Goal: Check status

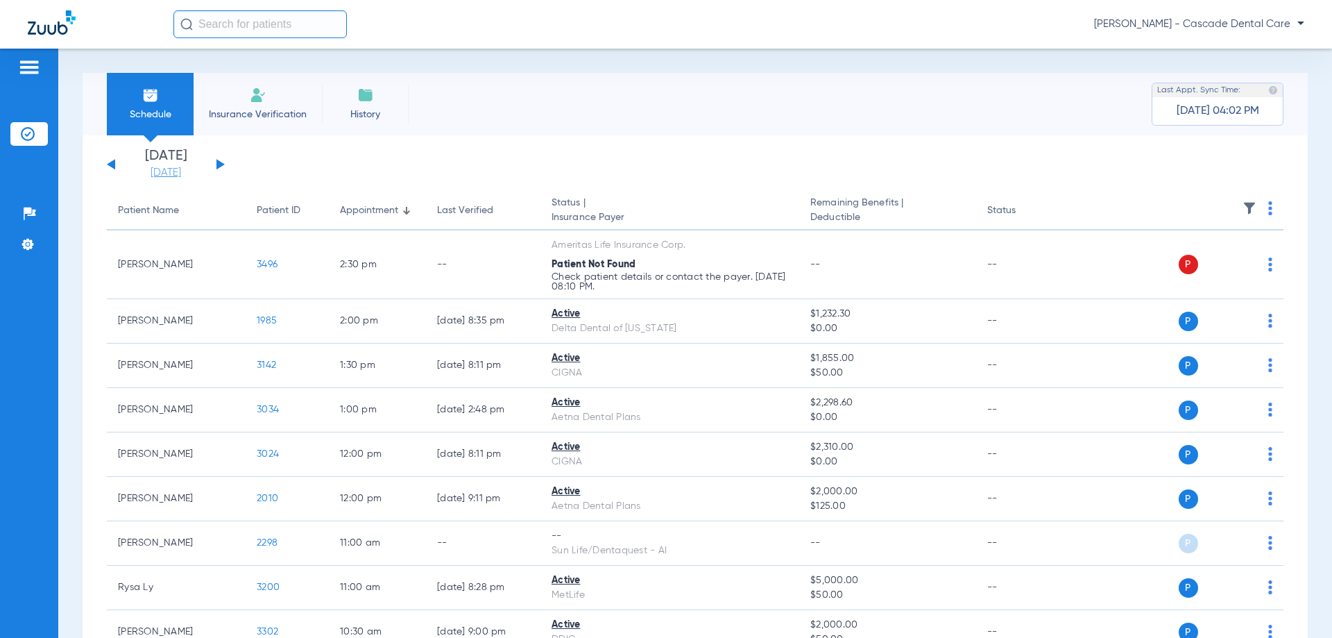
click at [199, 174] on link "[DATE]" at bounding box center [165, 173] width 83 height 14
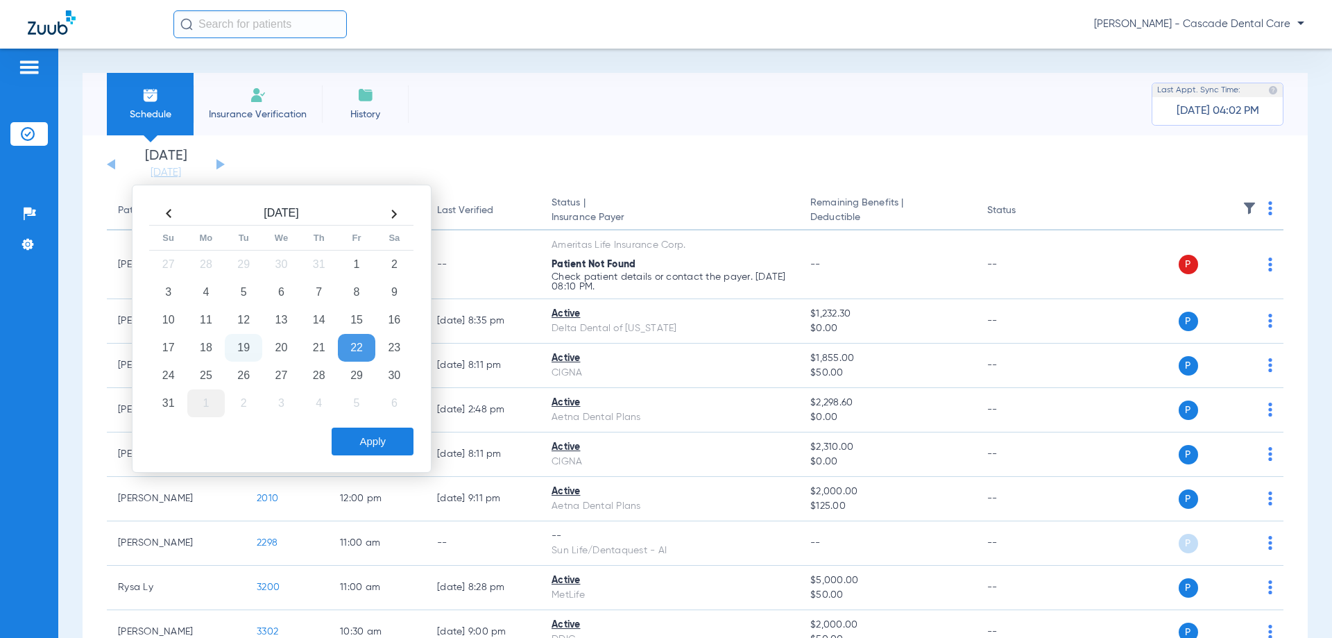
click at [219, 393] on td "1" at bounding box center [205, 403] width 37 height 28
click at [177, 215] on th at bounding box center [168, 214] width 37 height 22
click at [203, 379] on td "25" at bounding box center [205, 376] width 37 height 28
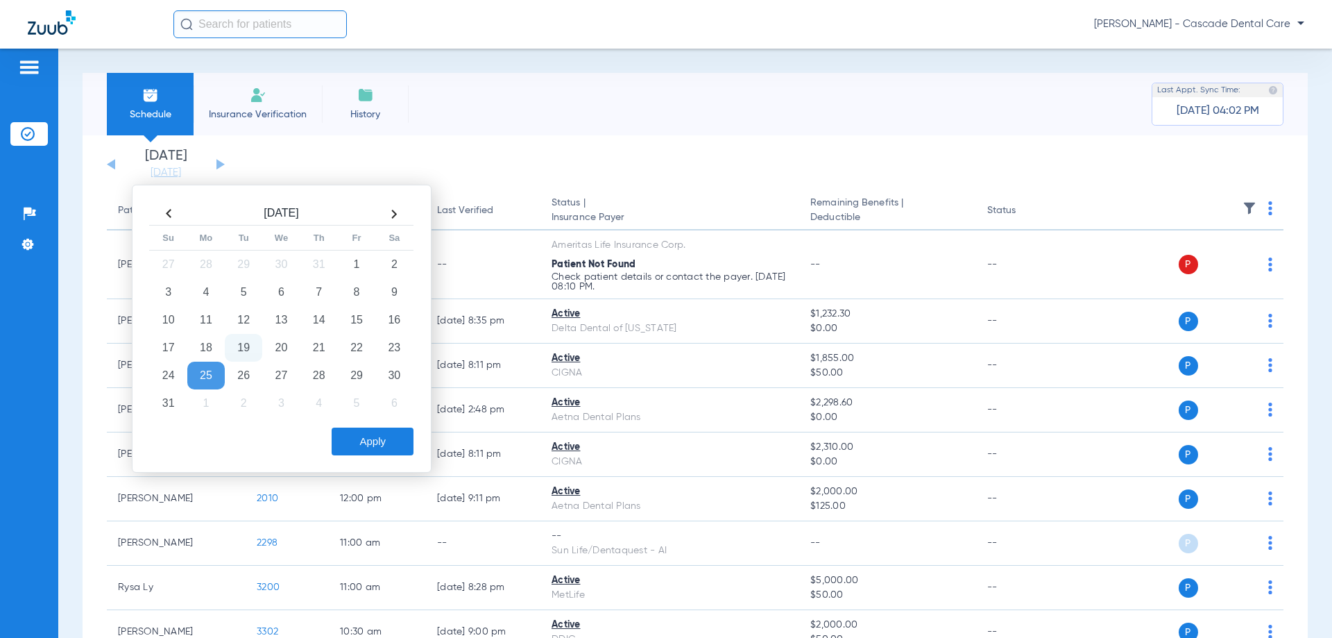
click at [203, 379] on td "25" at bounding box center [205, 376] width 37 height 28
click at [408, 451] on button "Apply" at bounding box center [373, 441] width 82 height 28
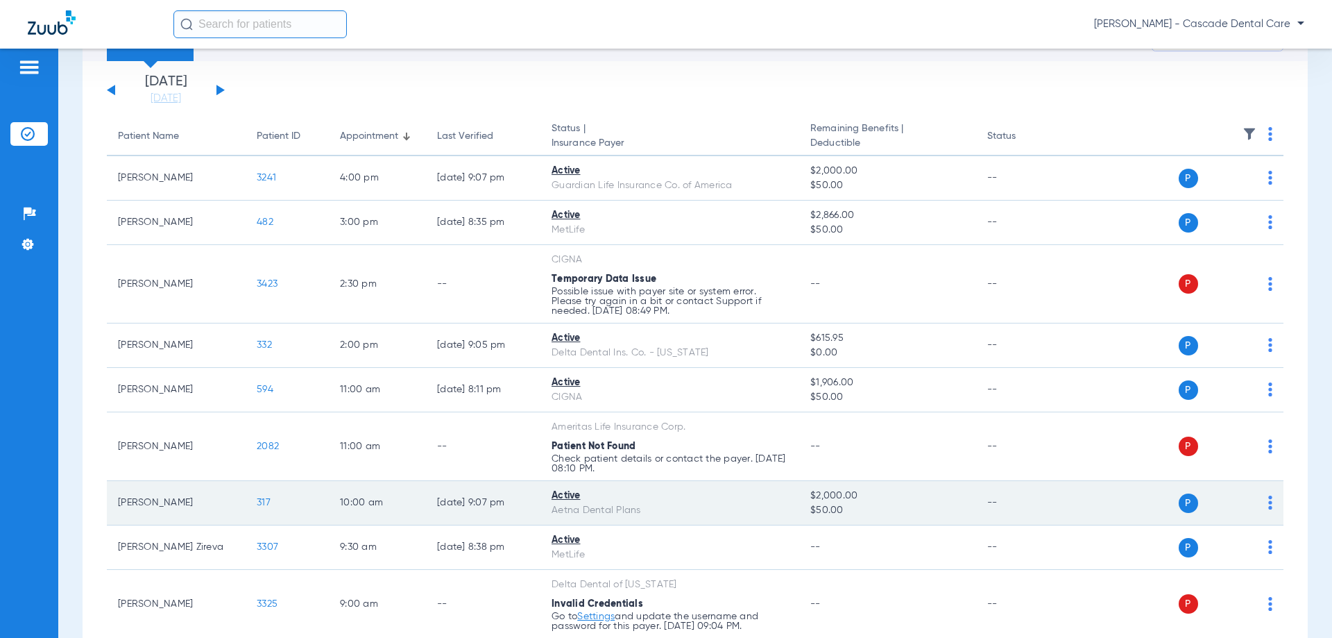
scroll to position [69, 0]
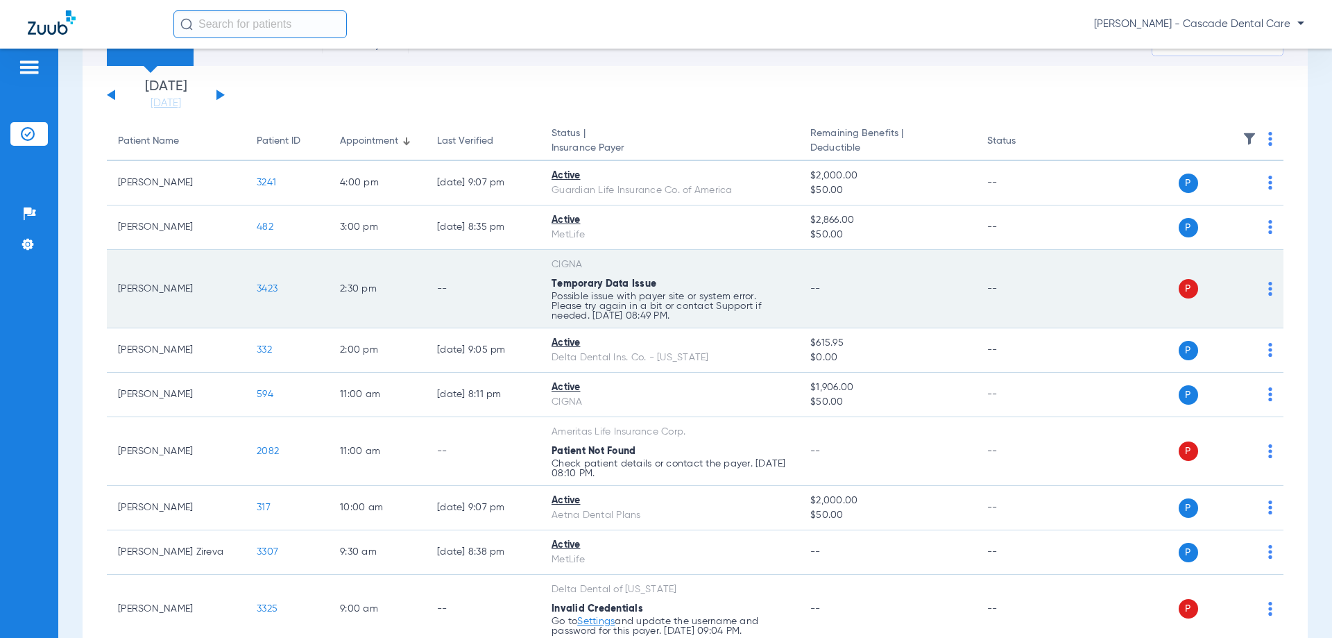
drag, startPoint x: 606, startPoint y: 298, endPoint x: 575, endPoint y: 294, distance: 31.5
click at [606, 298] on p "Possible issue with payer site or system error. Please try again in a bit or co…" at bounding box center [670, 305] width 237 height 29
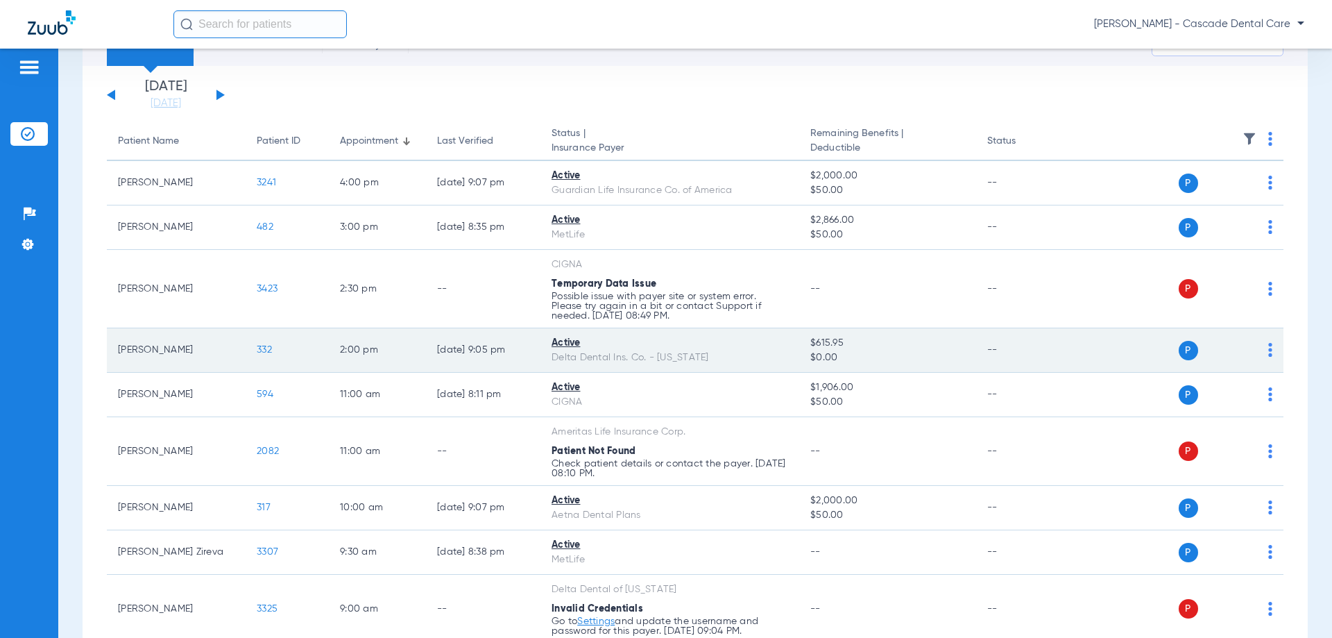
click at [432, 356] on td "[DATE] 9:05 PM" at bounding box center [483, 350] width 114 height 44
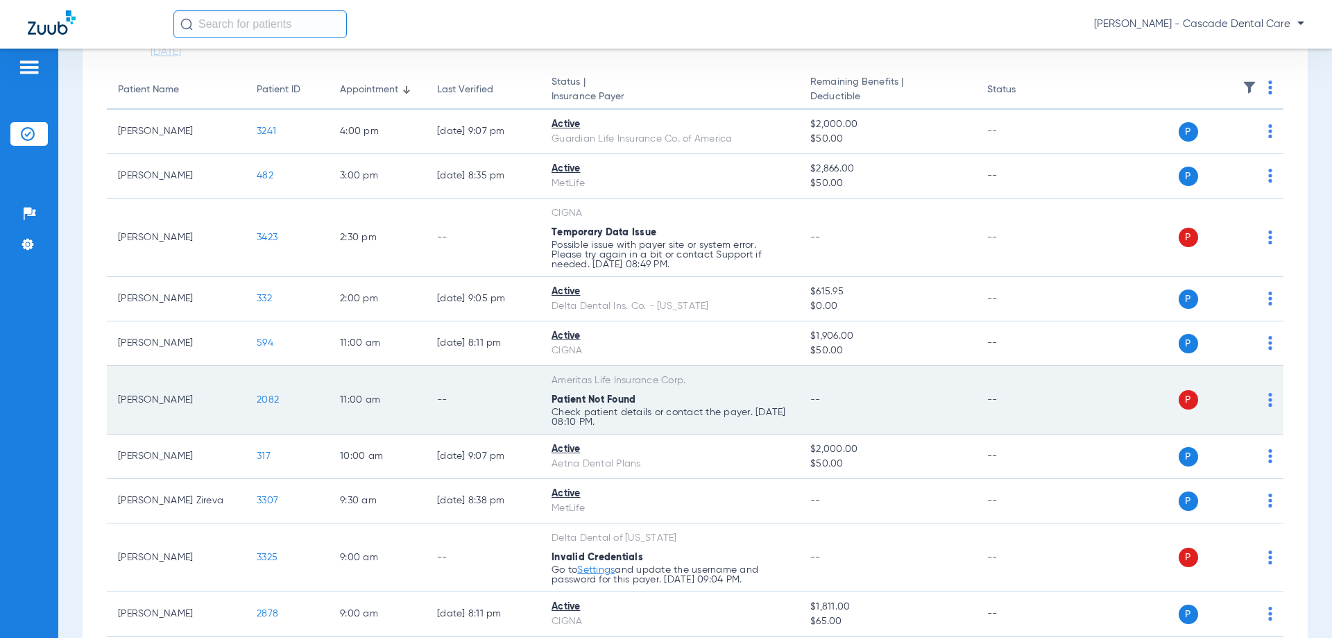
scroll to position [116, 0]
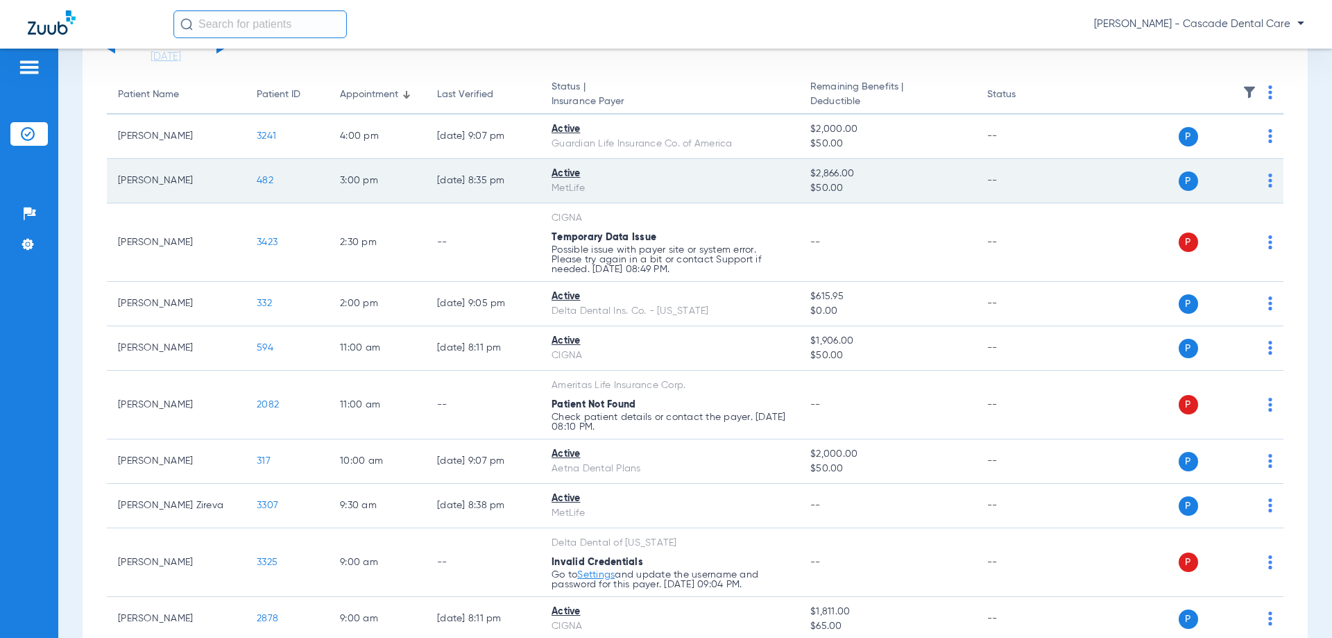
click at [651, 173] on div "Active" at bounding box center [670, 174] width 237 height 15
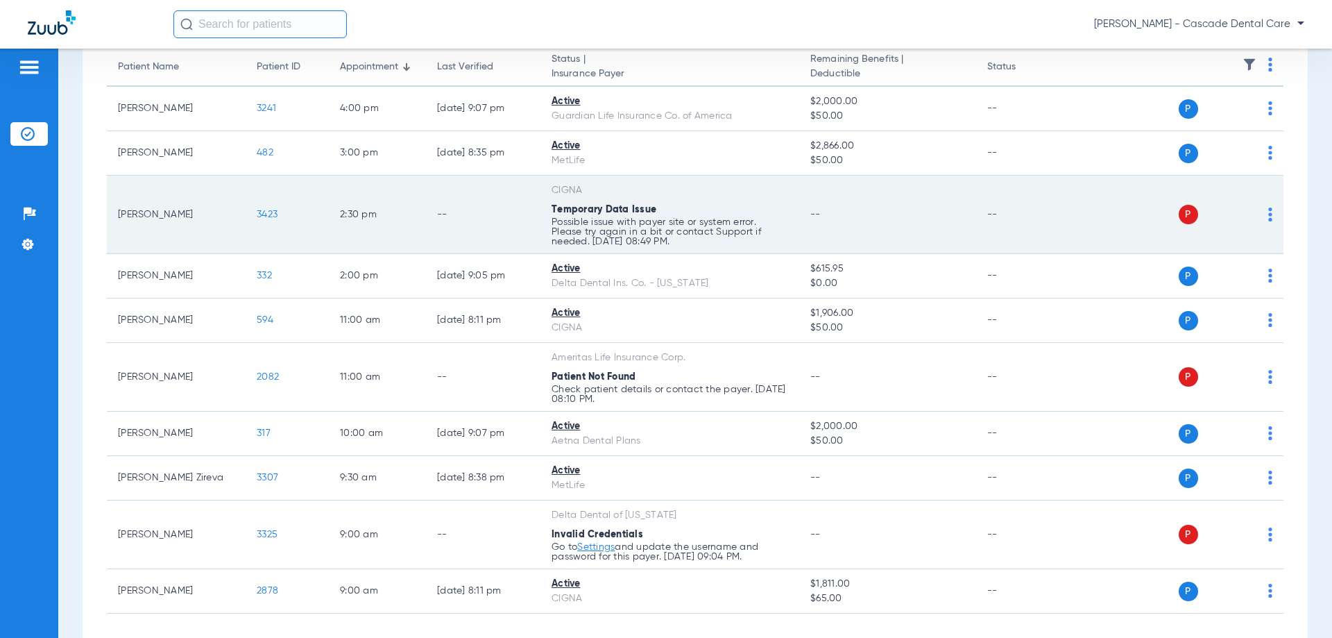
scroll to position [139, 0]
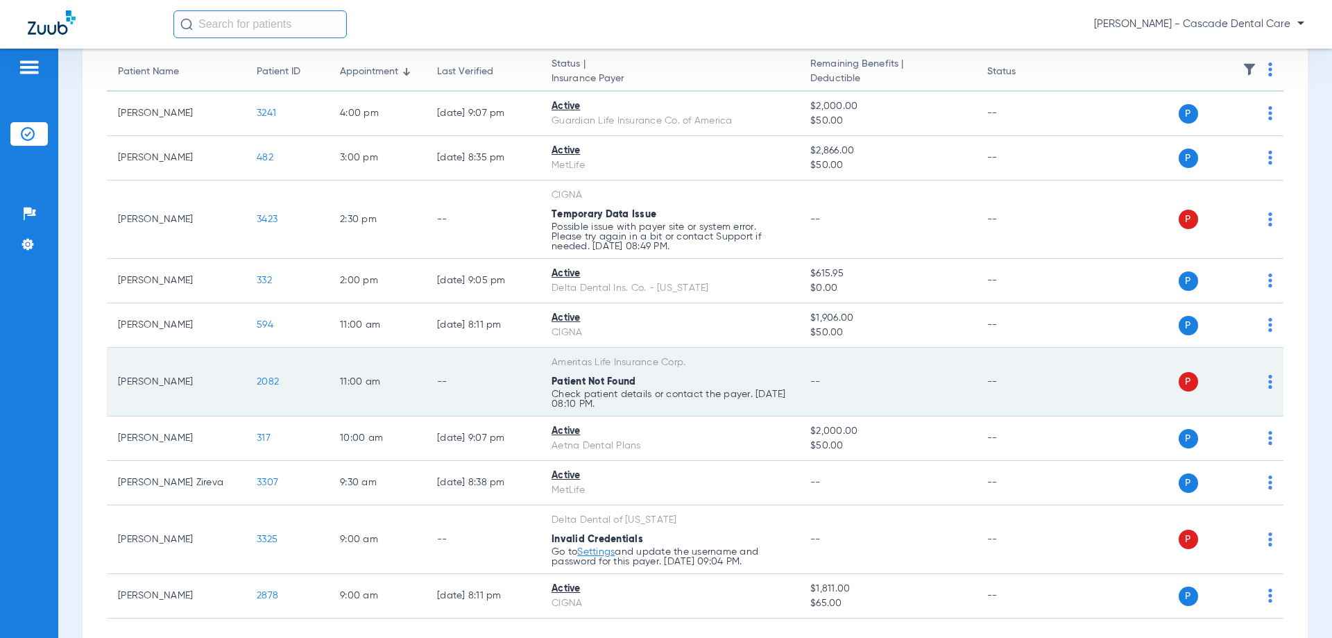
click at [613, 369] on div "Ameritas Life Insurance Corp." at bounding box center [670, 362] width 237 height 15
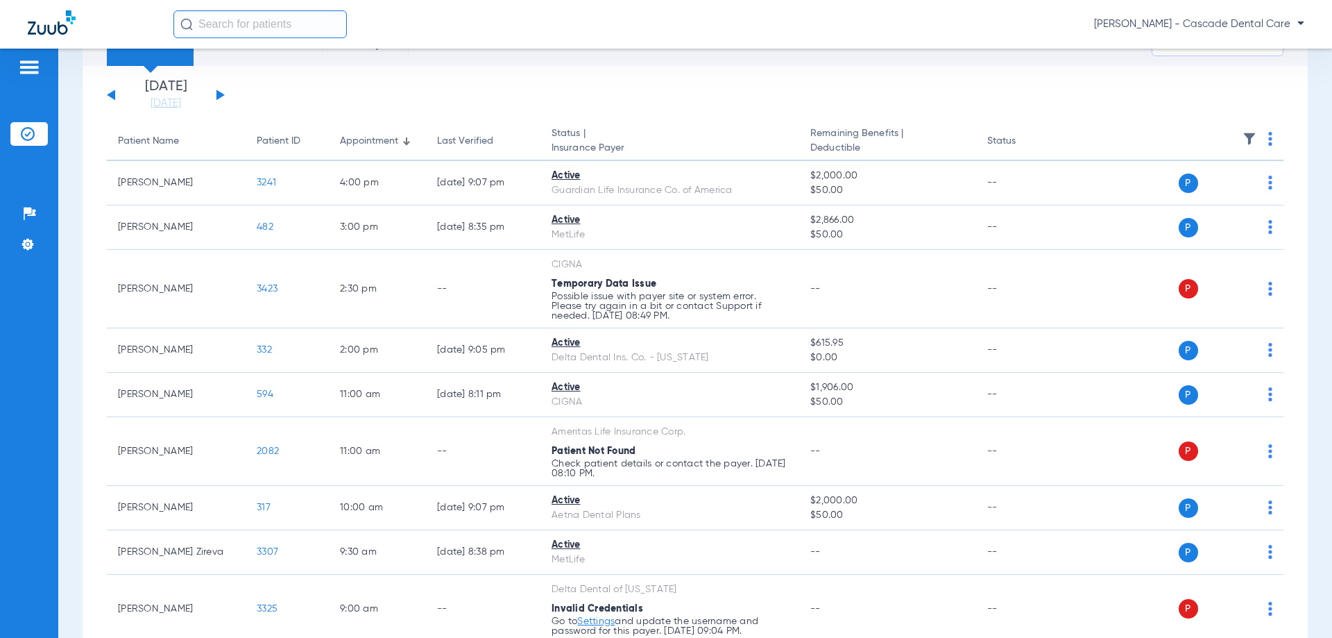
scroll to position [0, 0]
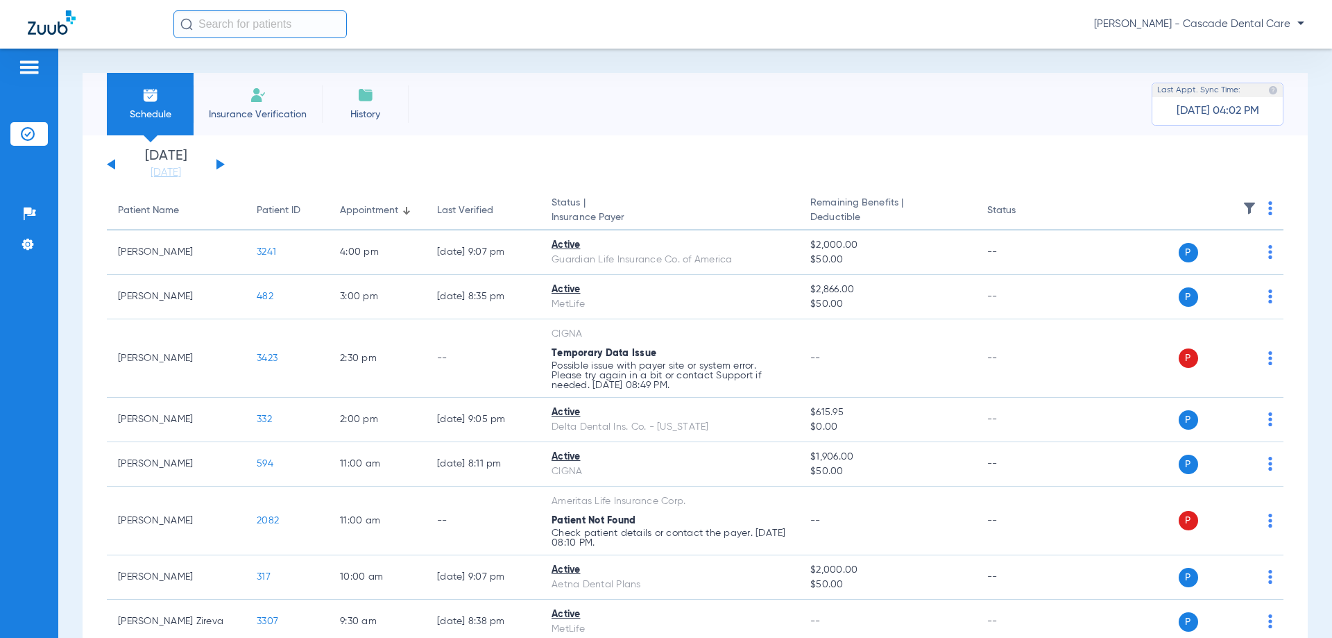
click at [460, 207] on div "Last Verified" at bounding box center [465, 210] width 56 height 15
